Goal: Use online tool/utility

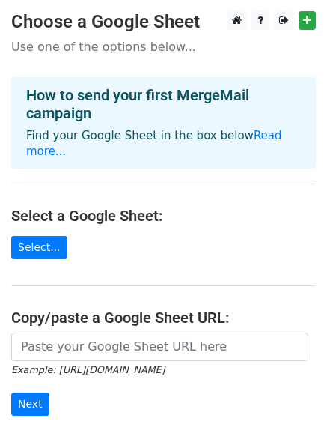
scroll to position [124, 0]
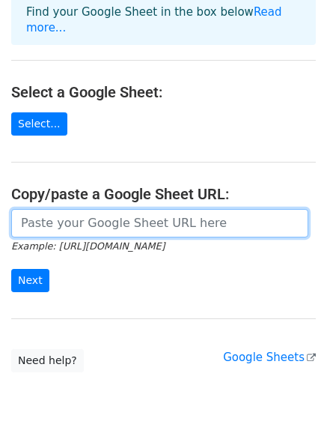
click at [39, 216] on input "url" at bounding box center [159, 223] width 297 height 28
type input "[URL][DOMAIN_NAME]"
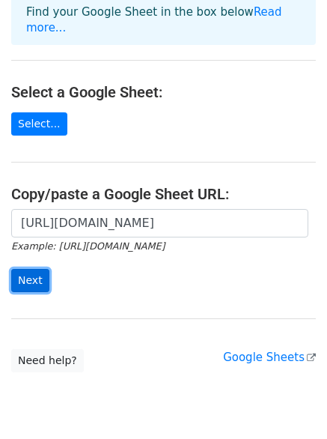
click at [32, 269] on input "Next" at bounding box center [30, 280] width 38 height 23
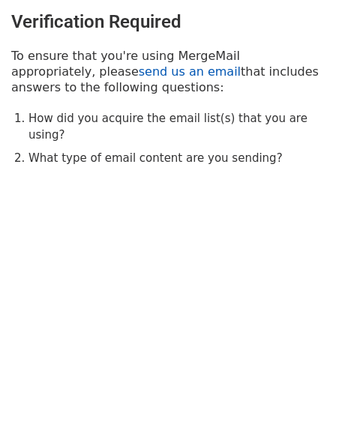
click at [139, 70] on link "send us an email" at bounding box center [190, 71] width 102 height 14
